Goal: Transaction & Acquisition: Subscribe to service/newsletter

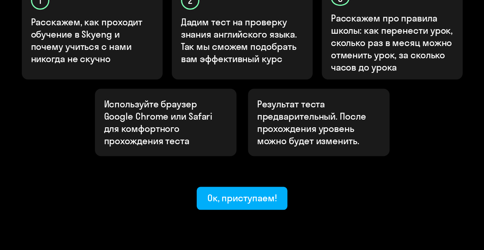
scroll to position [303, 0]
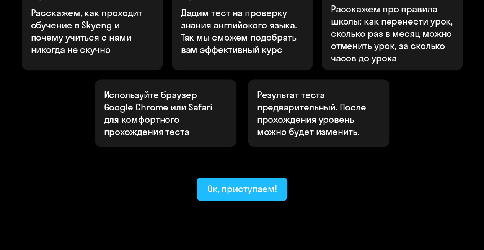
click at [265, 182] on div "Ок, приступаем!" at bounding box center [242, 188] width 70 height 12
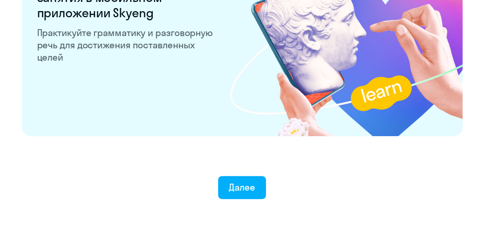
scroll to position [1524, 0]
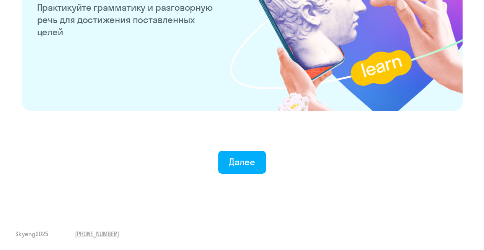
click at [256, 148] on div "Далее" at bounding box center [242, 147] width 454 height 54
click at [254, 160] on div "Далее" at bounding box center [242, 161] width 26 height 12
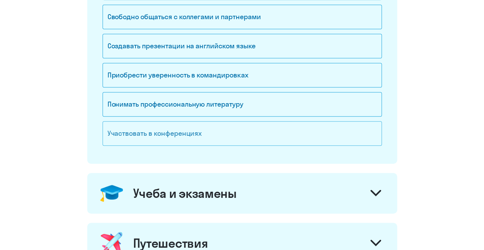
scroll to position [268, 0]
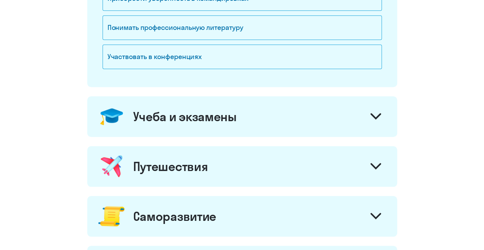
click at [261, 124] on div "Учеба и экзамены" at bounding box center [242, 116] width 310 height 41
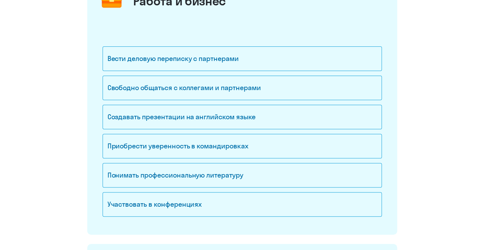
scroll to position [77, 0]
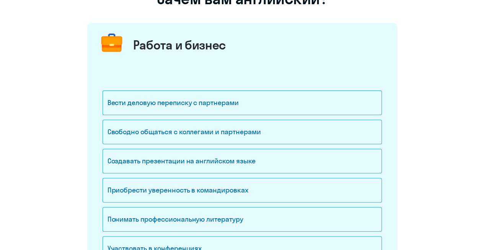
click at [191, 48] on div "Работа и бизнес" at bounding box center [179, 44] width 93 height 15
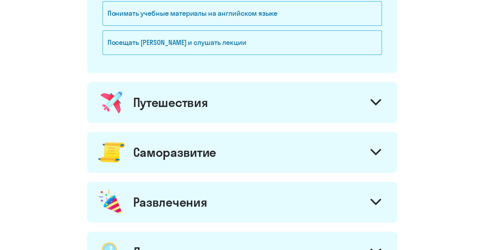
click at [210, 95] on div "Путешествия" at bounding box center [242, 102] width 310 height 41
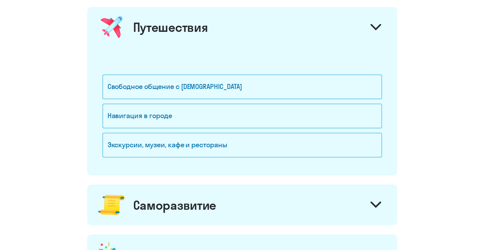
scroll to position [536, 0]
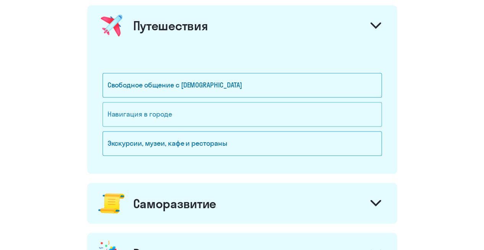
click at [207, 113] on div "Навигация в городе" at bounding box center [242, 114] width 279 height 24
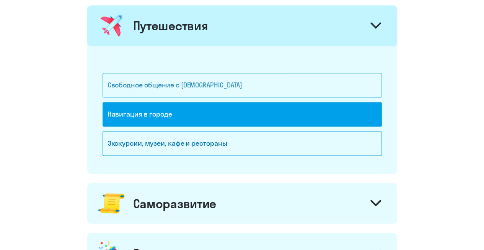
click at [225, 90] on div "Свободное общение с [DEMOGRAPHIC_DATA]" at bounding box center [242, 85] width 279 height 24
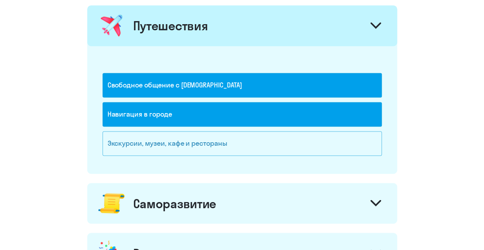
click at [218, 134] on div "Экскурсии, музеи, кафе и рестораны" at bounding box center [242, 143] width 279 height 24
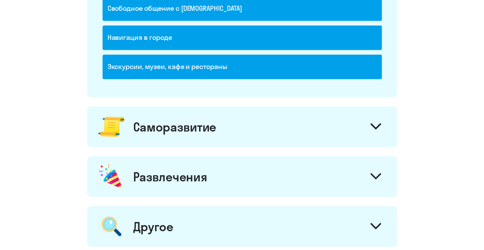
click at [219, 131] on div "Саморазвитие" at bounding box center [242, 126] width 310 height 41
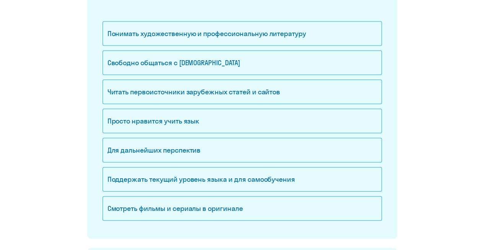
scroll to position [765, 0]
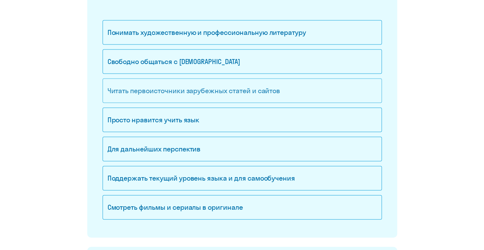
click at [235, 89] on div "Читать первоисточники зарубежных статей и сайтов" at bounding box center [242, 90] width 279 height 24
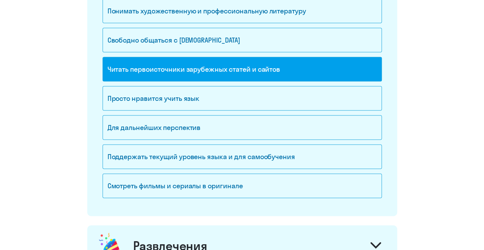
scroll to position [804, 0]
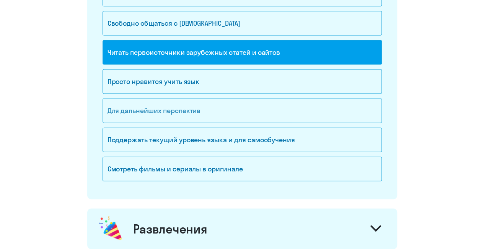
click at [233, 113] on div "Для дальнейших перспектив" at bounding box center [242, 110] width 279 height 24
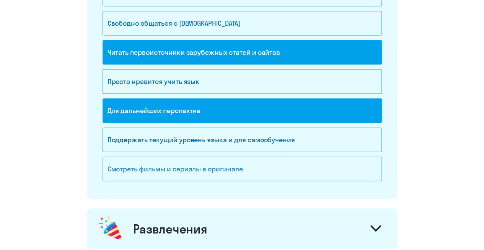
click at [226, 165] on div "Смотреть фильмы и сериалы в оригинале" at bounding box center [242, 169] width 279 height 24
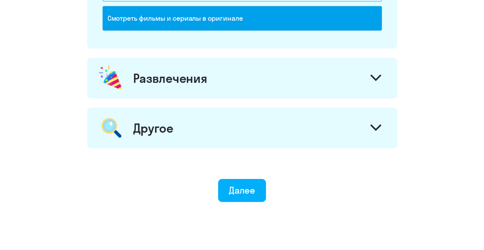
scroll to position [957, 0]
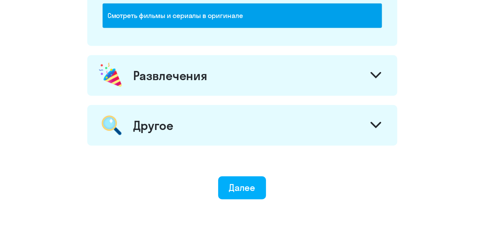
click at [214, 85] on div "Развлечения" at bounding box center [242, 75] width 310 height 41
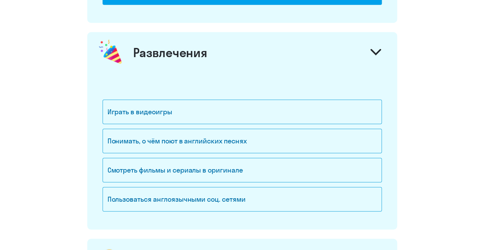
scroll to position [995, 0]
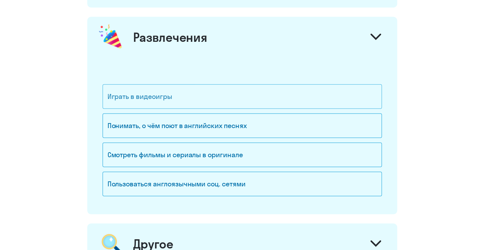
click at [195, 90] on div "Играть в видеоигры" at bounding box center [242, 96] width 279 height 24
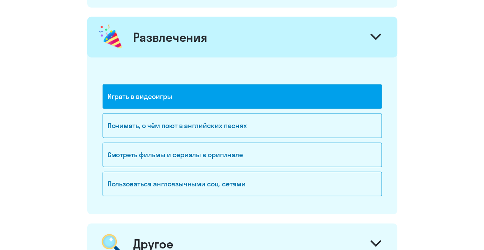
click at [207, 38] on div "Развлечения" at bounding box center [242, 37] width 310 height 41
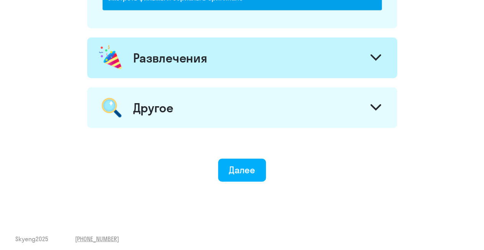
click at [216, 115] on div "Другое" at bounding box center [242, 107] width 310 height 41
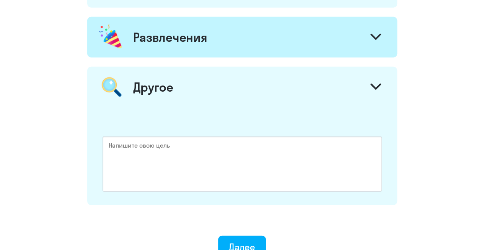
click at [221, 89] on div "Другое" at bounding box center [242, 87] width 310 height 41
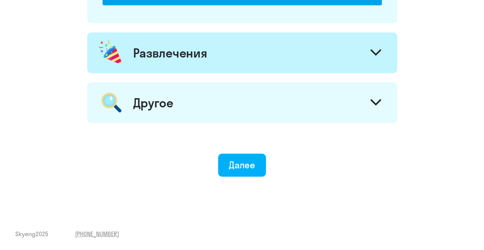
scroll to position [974, 0]
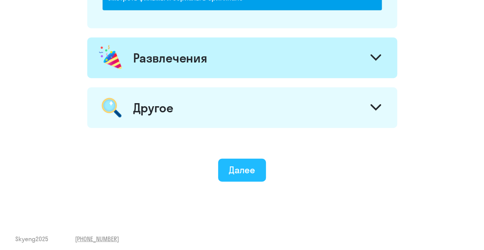
click at [253, 163] on div "Далее" at bounding box center [242, 169] width 26 height 12
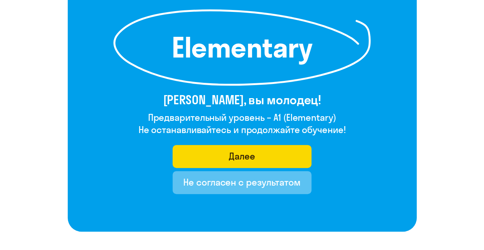
scroll to position [115, 0]
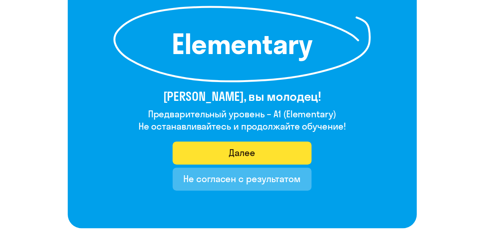
click at [274, 151] on button "Далее" at bounding box center [242, 152] width 139 height 23
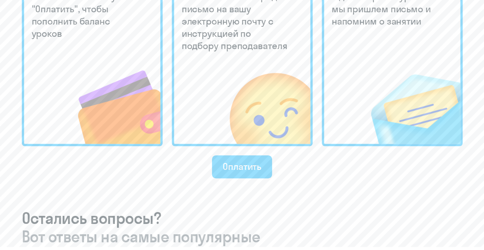
scroll to position [268, 0]
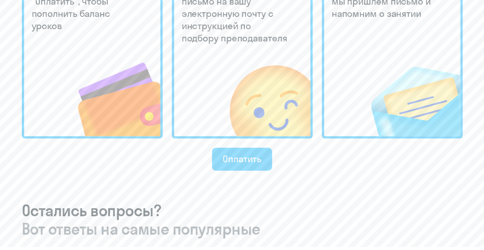
click at [101, 127] on img at bounding box center [105, 84] width 112 height 103
click at [231, 160] on div "Оплатить" at bounding box center [242, 158] width 39 height 12
